Goal: Task Accomplishment & Management: Complete application form

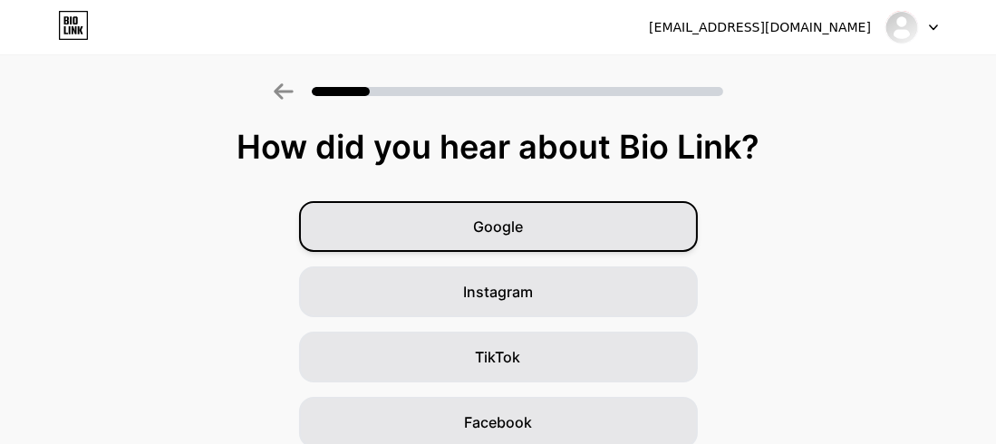
click at [503, 211] on div "Google" at bounding box center [498, 226] width 399 height 51
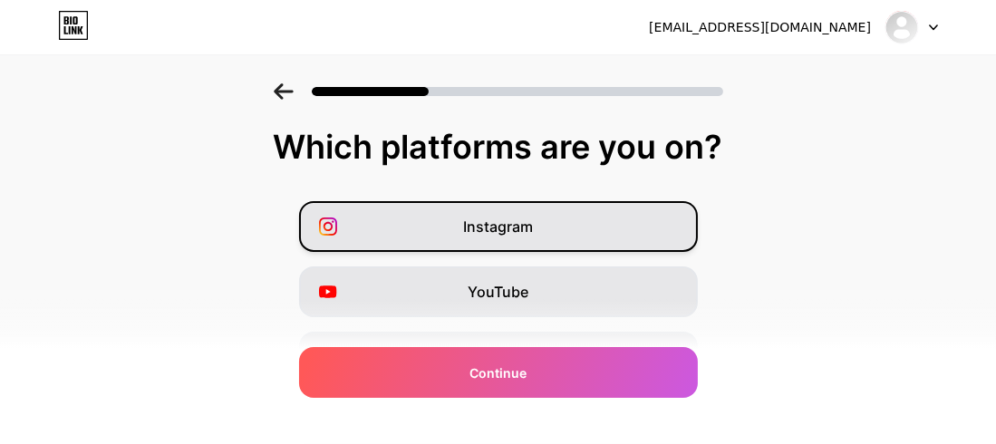
click at [536, 248] on div "Instagram" at bounding box center [498, 226] width 399 height 51
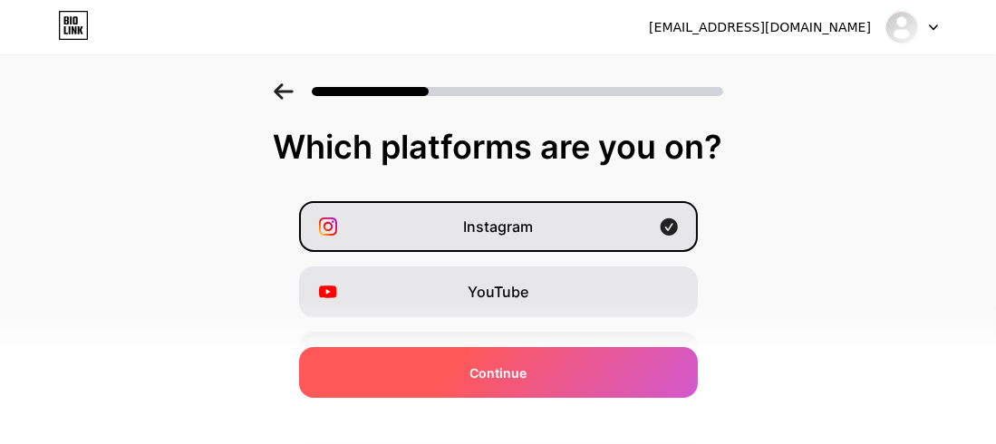
click at [516, 350] on div "Continue" at bounding box center [498, 372] width 399 height 51
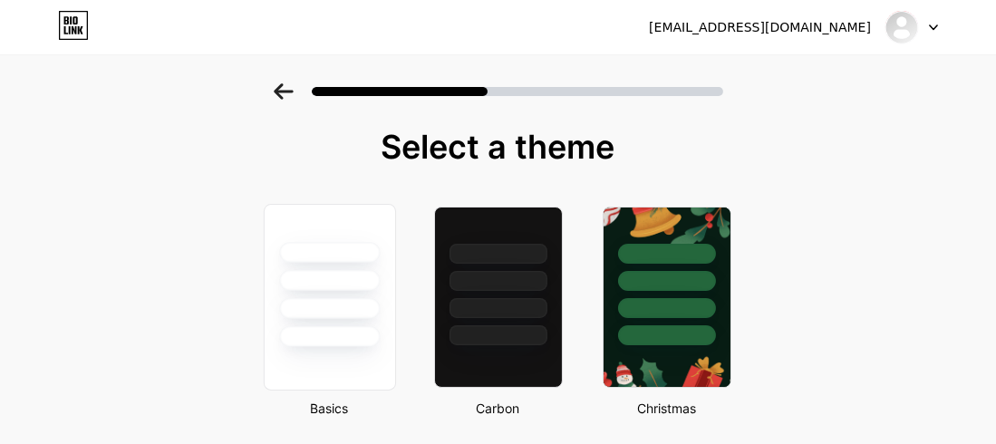
click at [351, 249] on div at bounding box center [329, 252] width 101 height 21
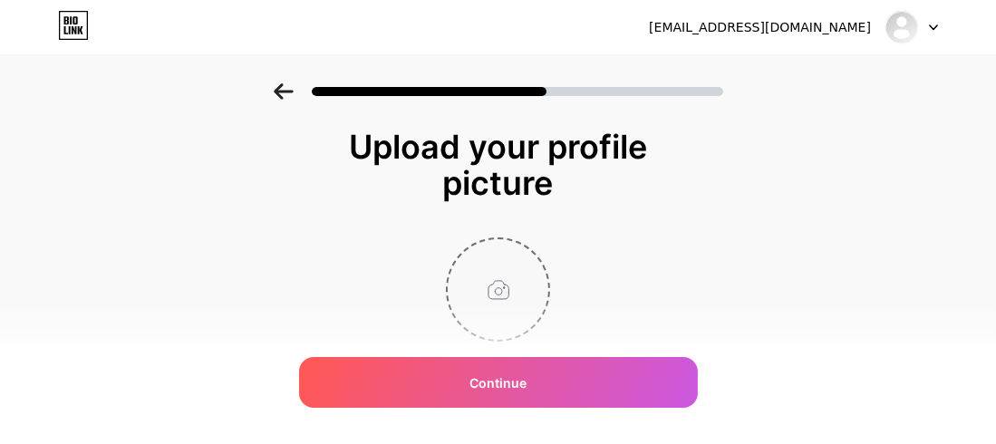
click at [526, 275] on input "file" at bounding box center [498, 289] width 101 height 101
type input "C:\fakepath\ChatGPT Image [DATE], 02_11_20 PM.png"
drag, startPoint x: 574, startPoint y: 182, endPoint x: 352, endPoint y: 144, distance: 225.4
click at [352, 144] on div "Upload your profile picture" at bounding box center [498, 165] width 345 height 73
click at [489, 187] on div "Upload your profile picture" at bounding box center [498, 165] width 345 height 73
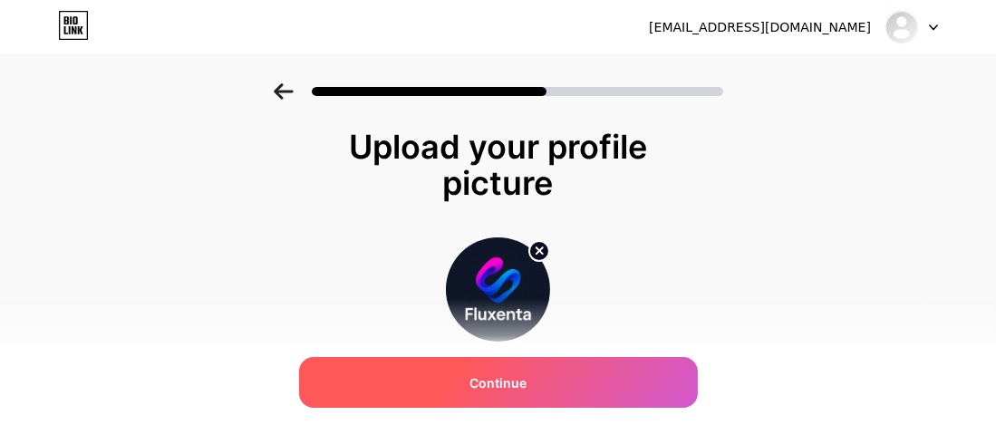
click at [496, 380] on span "Continue" at bounding box center [498, 383] width 57 height 19
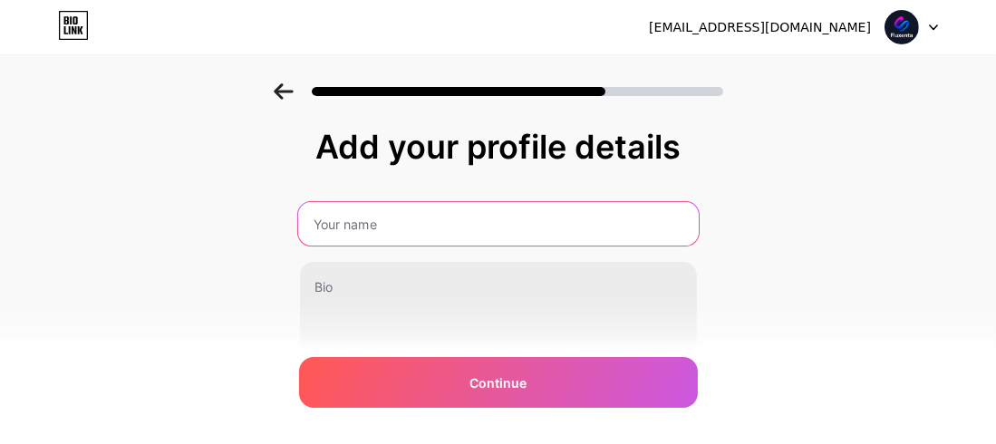
click at [446, 209] on input "text" at bounding box center [497, 224] width 401 height 44
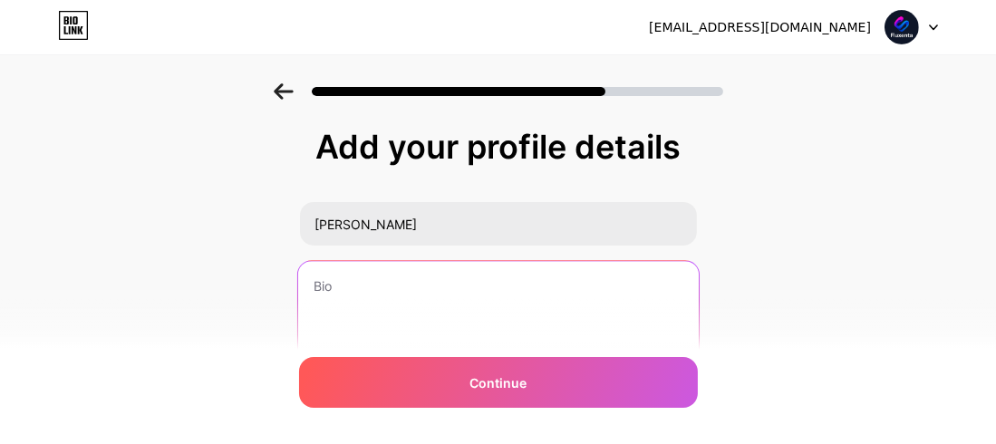
click at [405, 272] on textarea at bounding box center [497, 335] width 401 height 148
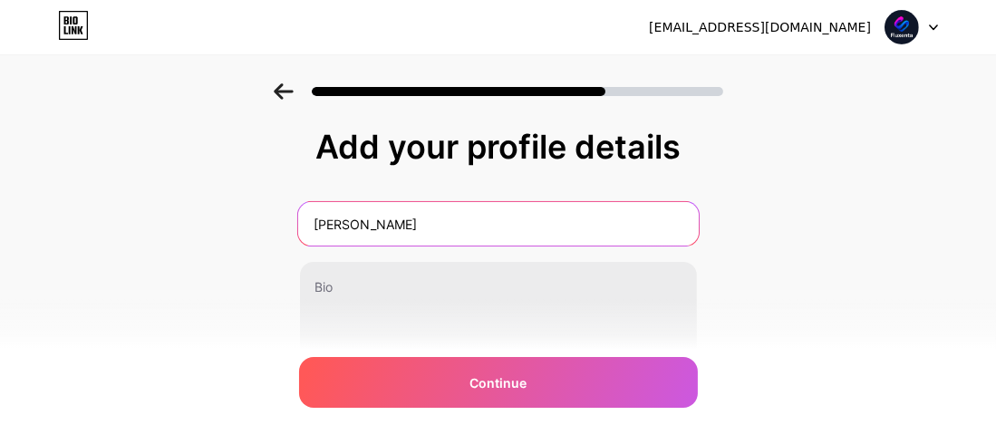
drag, startPoint x: 462, startPoint y: 211, endPoint x: 272, endPoint y: 213, distance: 189.5
click at [272, 213] on div "Add your profile details [PERSON_NAME] 0/255 Continue Error" at bounding box center [498, 290] width 996 height 414
type input "[PERSON_NAME]"
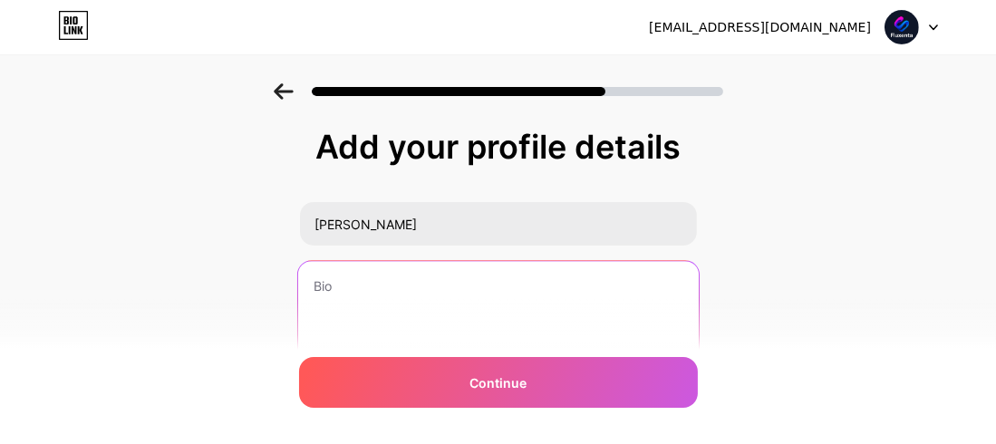
click at [382, 277] on textarea at bounding box center [497, 335] width 401 height 148
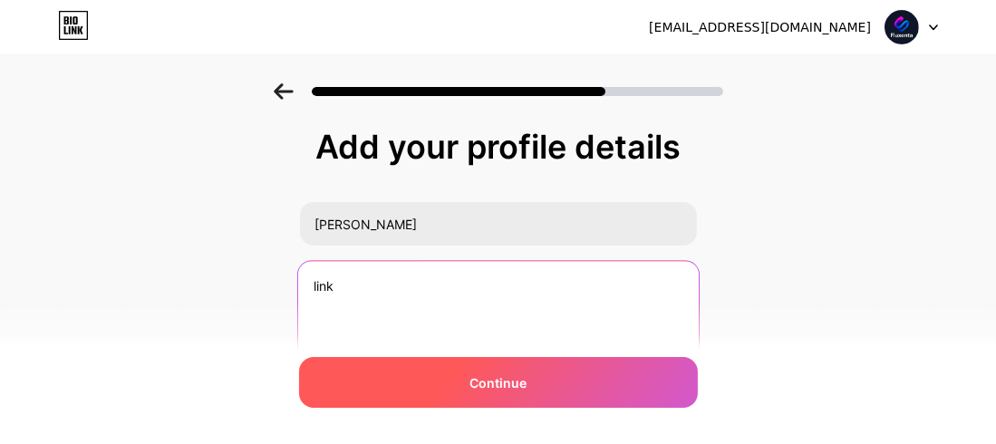
type textarea "link"
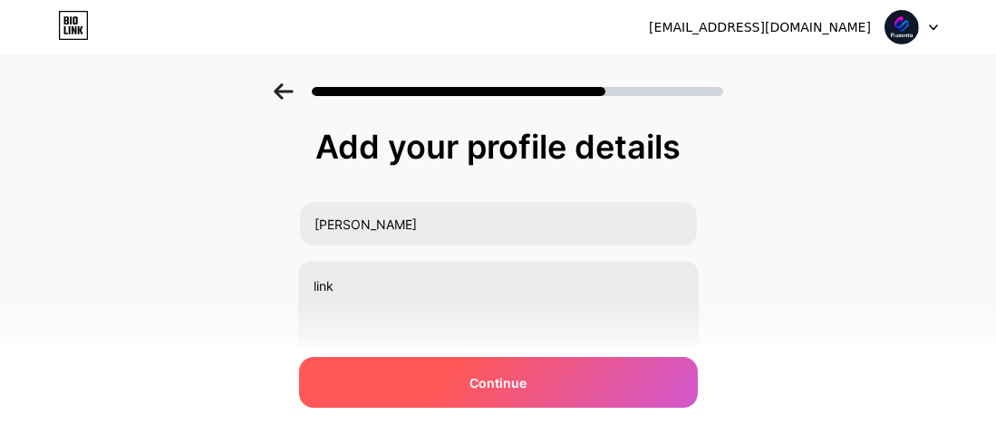
click at [523, 398] on div "Continue" at bounding box center [498, 382] width 399 height 51
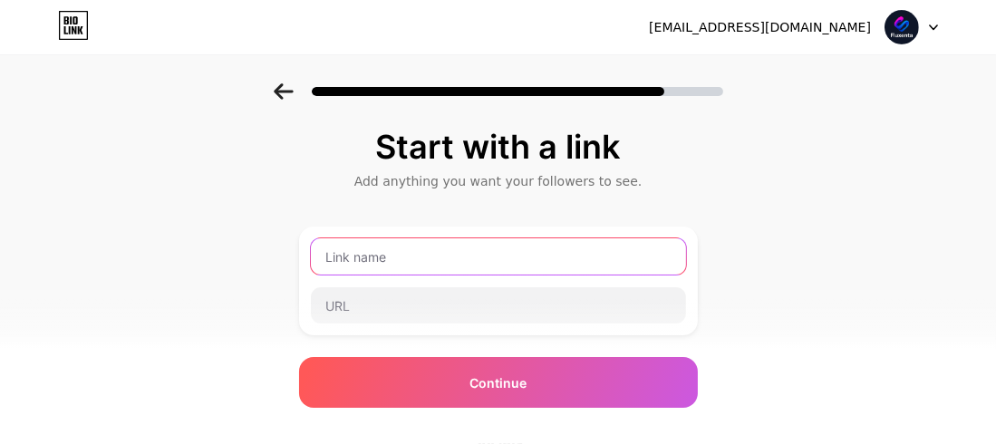
click at [444, 263] on input "text" at bounding box center [498, 256] width 375 height 36
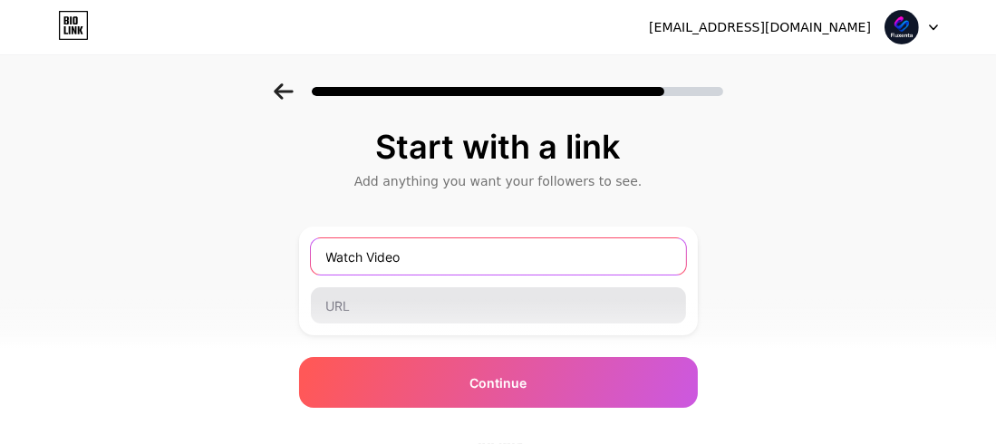
type input "Watch Video"
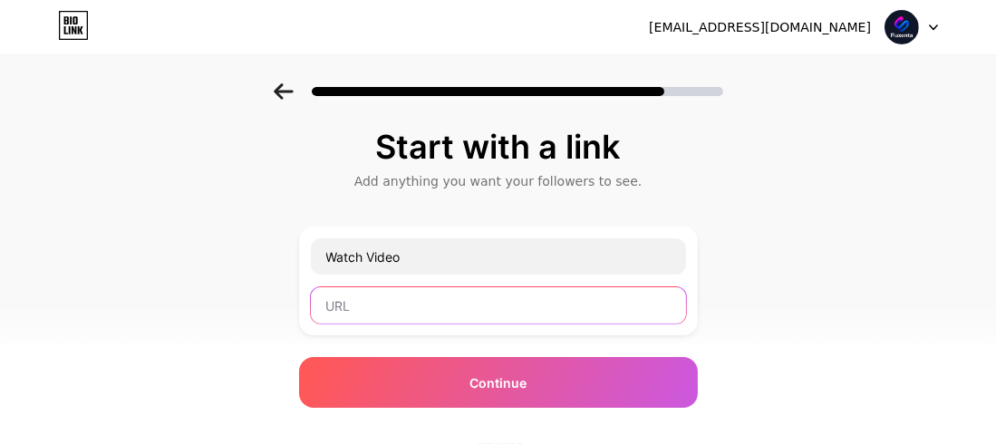
click at [417, 317] on input "text" at bounding box center [498, 305] width 375 height 36
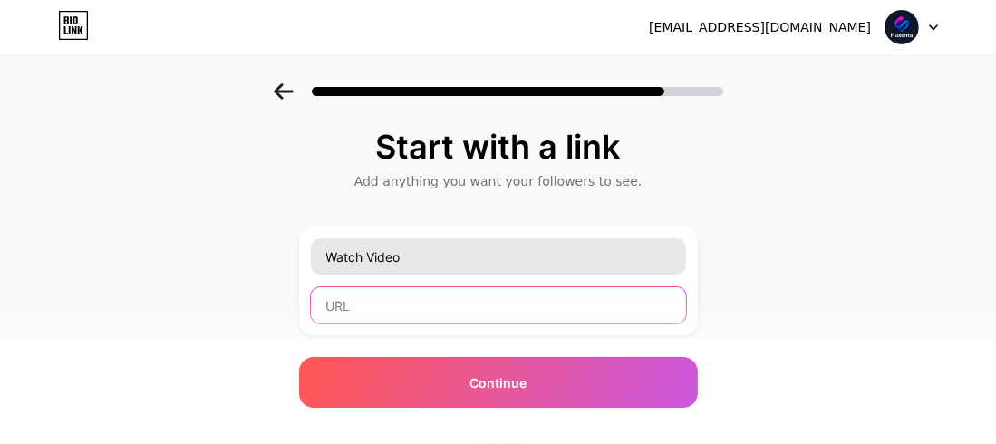
paste input "[URL][DOMAIN_NAME]"
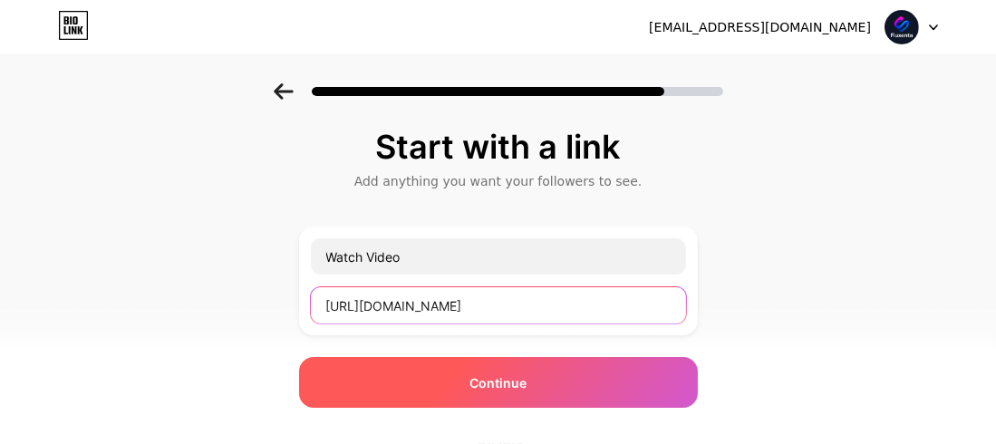
type input "[URL][DOMAIN_NAME]"
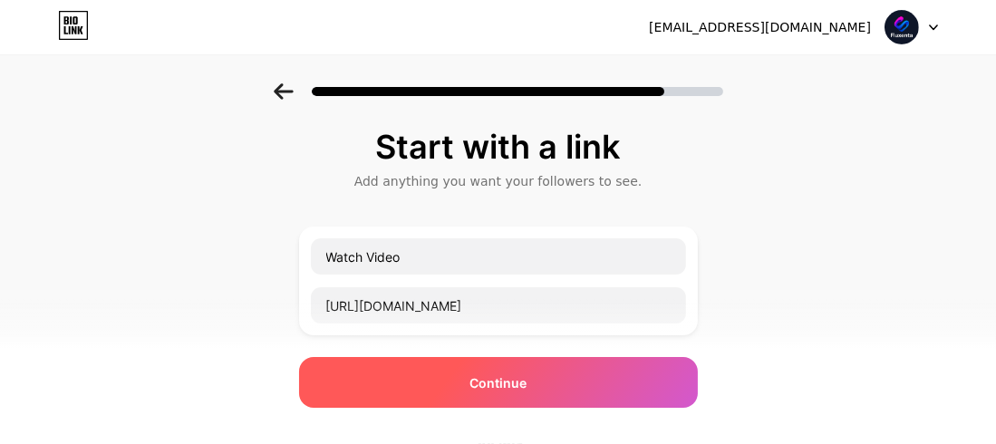
click at [510, 365] on div "Continue" at bounding box center [498, 382] width 399 height 51
click at [511, 374] on span "Continue" at bounding box center [498, 383] width 57 height 19
click at [502, 374] on span "Continue" at bounding box center [498, 383] width 57 height 19
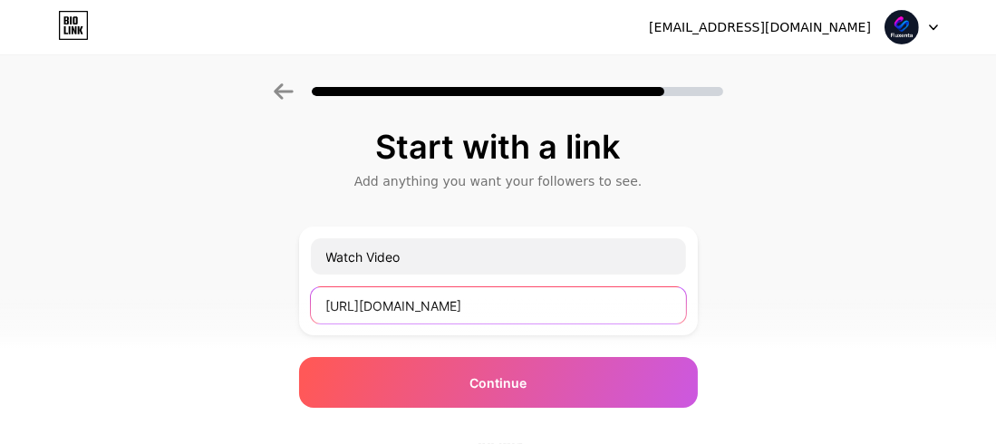
click at [525, 305] on input "[URL][DOMAIN_NAME]" at bounding box center [498, 305] width 375 height 36
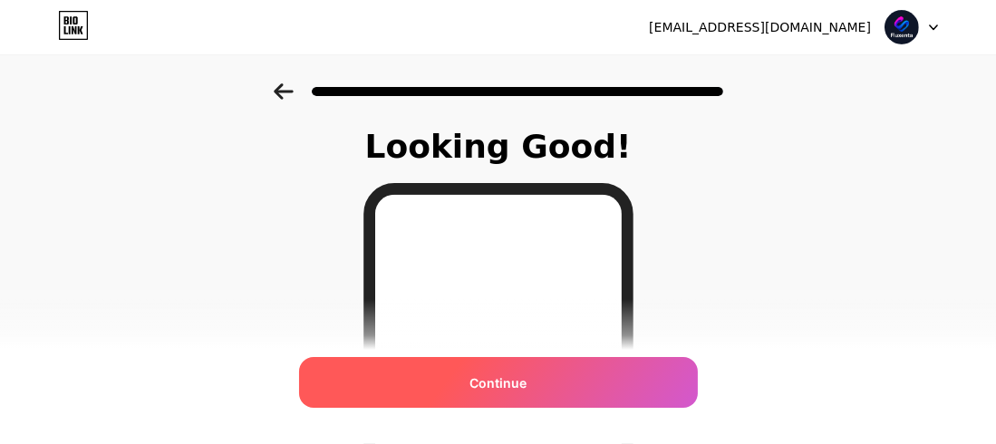
click at [522, 387] on span "Continue" at bounding box center [498, 383] width 57 height 19
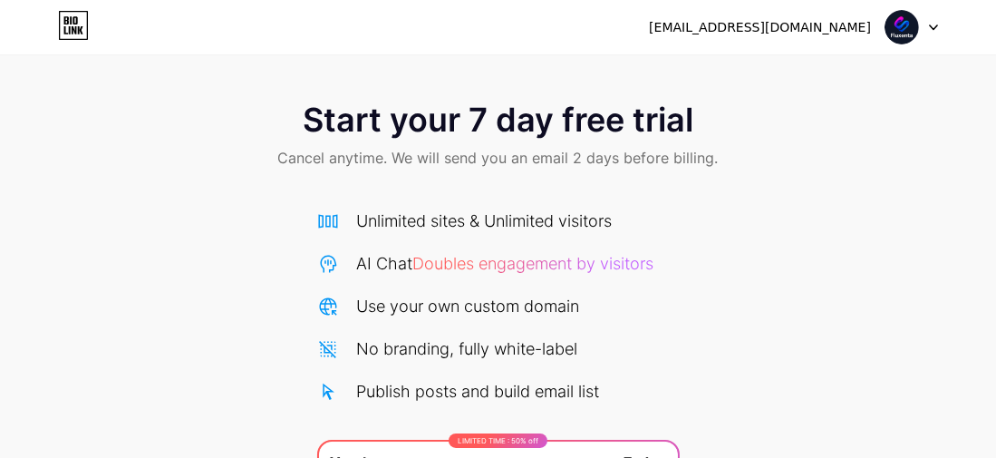
click at [930, 28] on icon at bounding box center [933, 27] width 9 height 6
